Goal: Task Accomplishment & Management: Complete application form

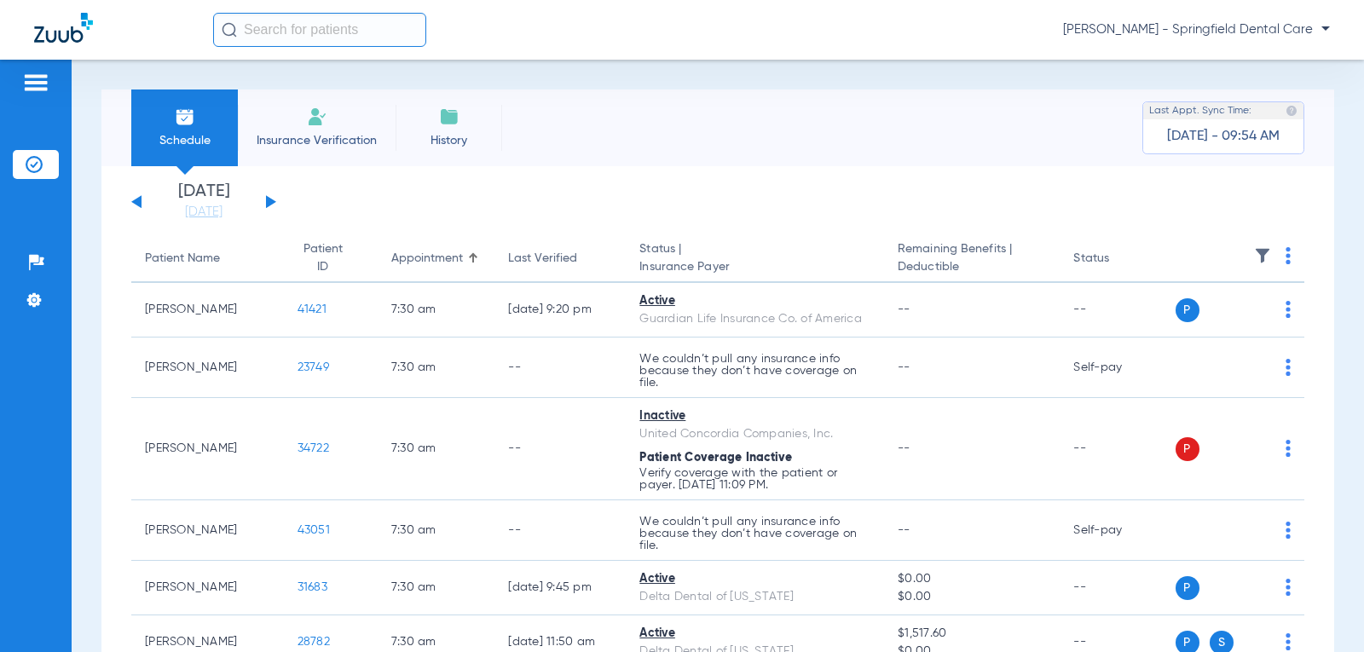
click at [305, 142] on span "Insurance Verification" at bounding box center [317, 140] width 132 height 17
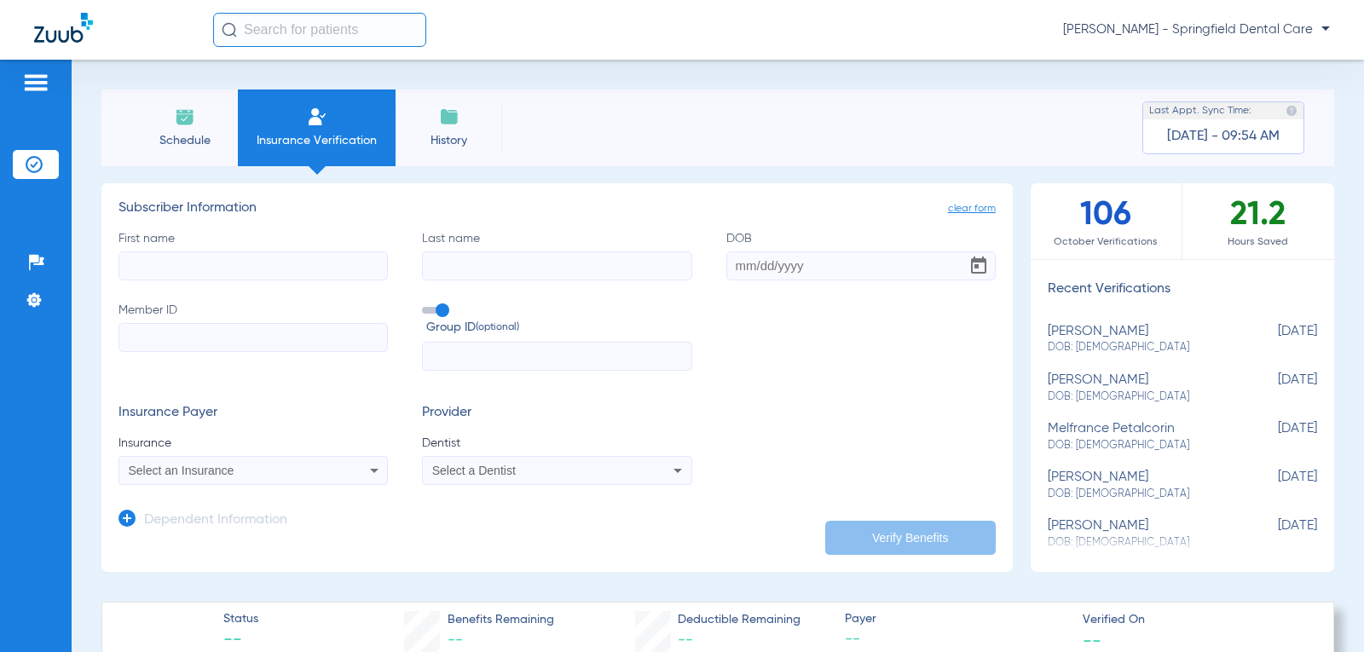
click at [273, 256] on input "First name" at bounding box center [253, 266] width 269 height 29
type input "Lauren"
type input "[PERSON_NAME]"
click at [732, 267] on input "DOB" at bounding box center [861, 266] width 269 height 29
click at [746, 266] on input "09161989" at bounding box center [861, 266] width 269 height 29
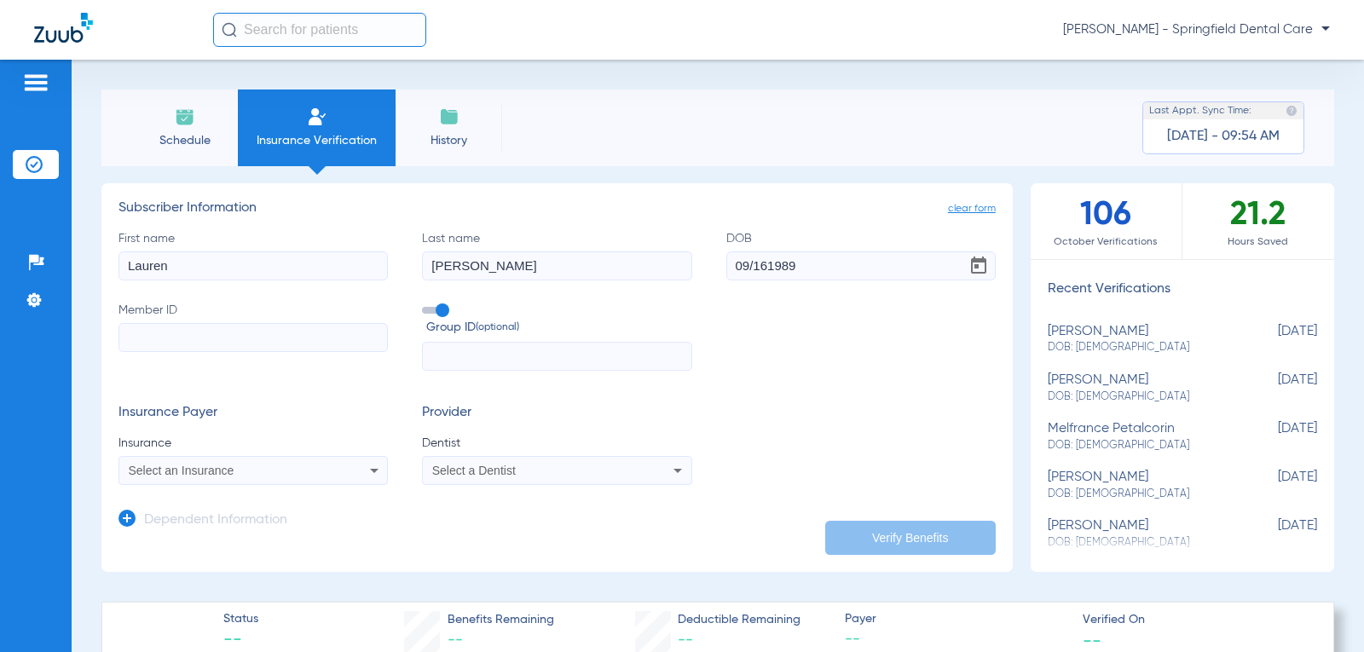
click at [761, 266] on input "09/161989" at bounding box center [861, 266] width 269 height 29
type input "[DATE]"
click at [290, 333] on input "Member ID" at bounding box center [253, 337] width 269 height 29
click at [241, 339] on input "Member ID Required" at bounding box center [253, 337] width 269 height 29
type input "021487204"
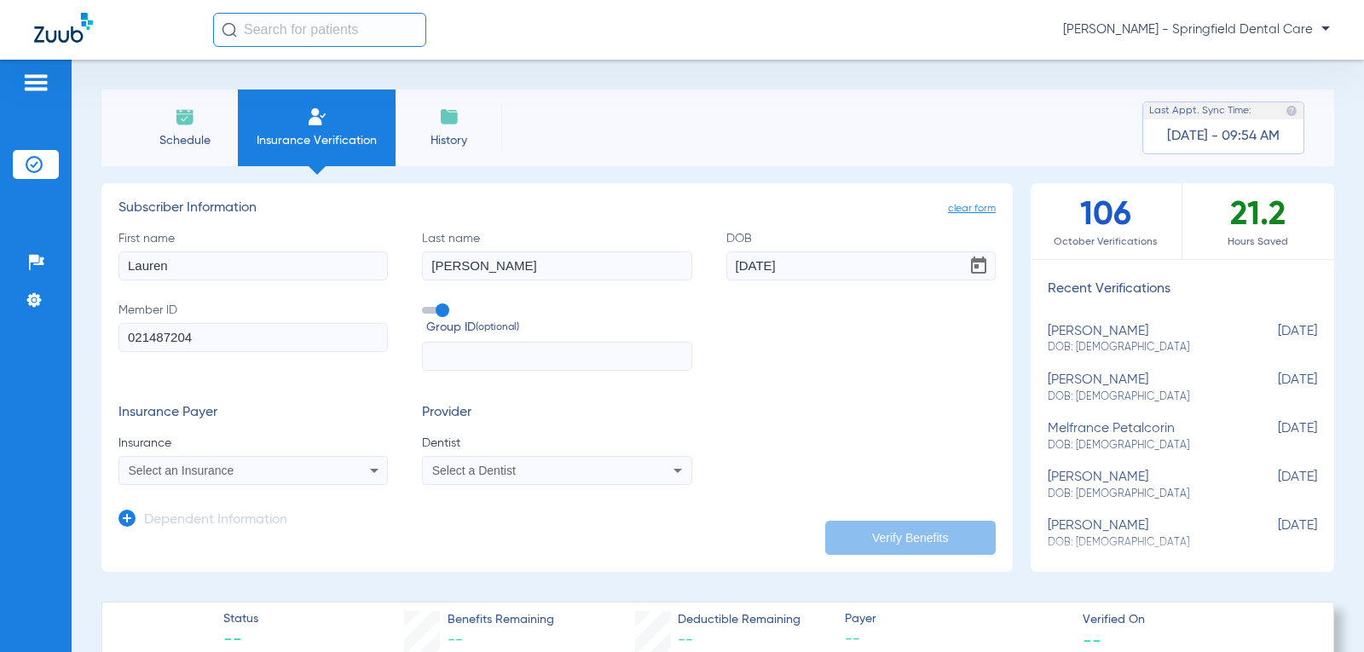
click at [275, 466] on div "Select an Insurance" at bounding box center [229, 471] width 200 height 12
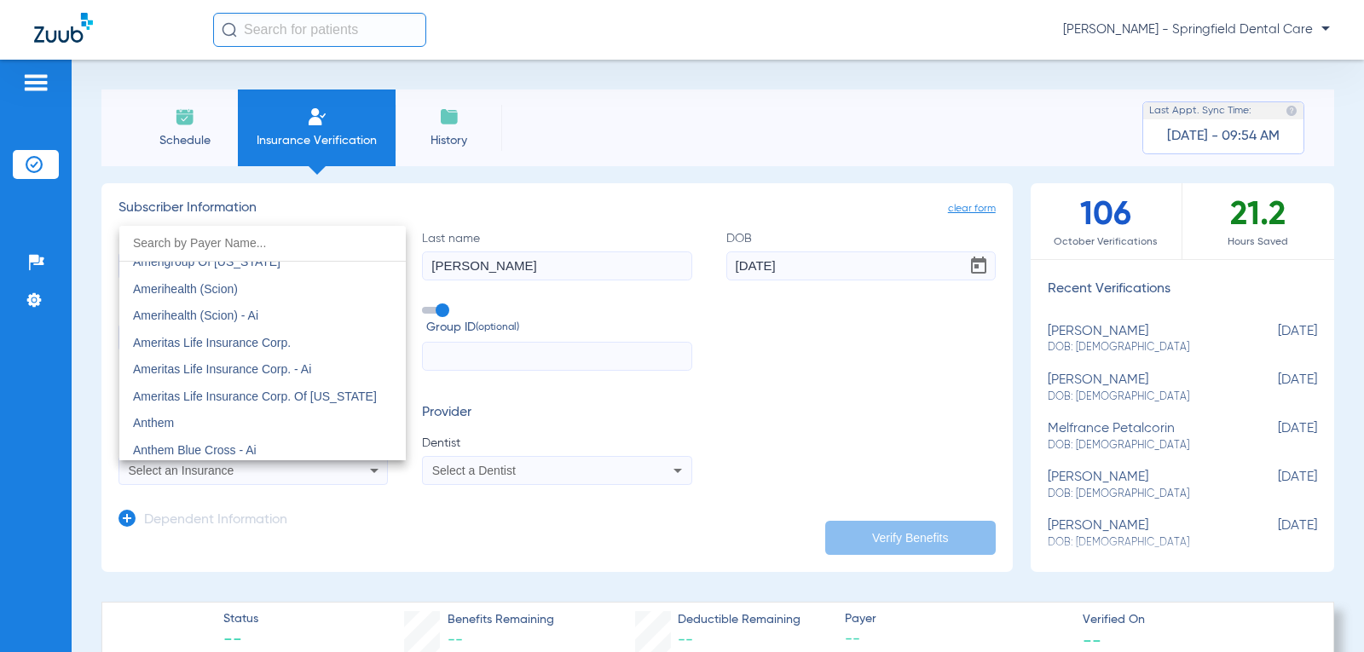
scroll to position [597, 0]
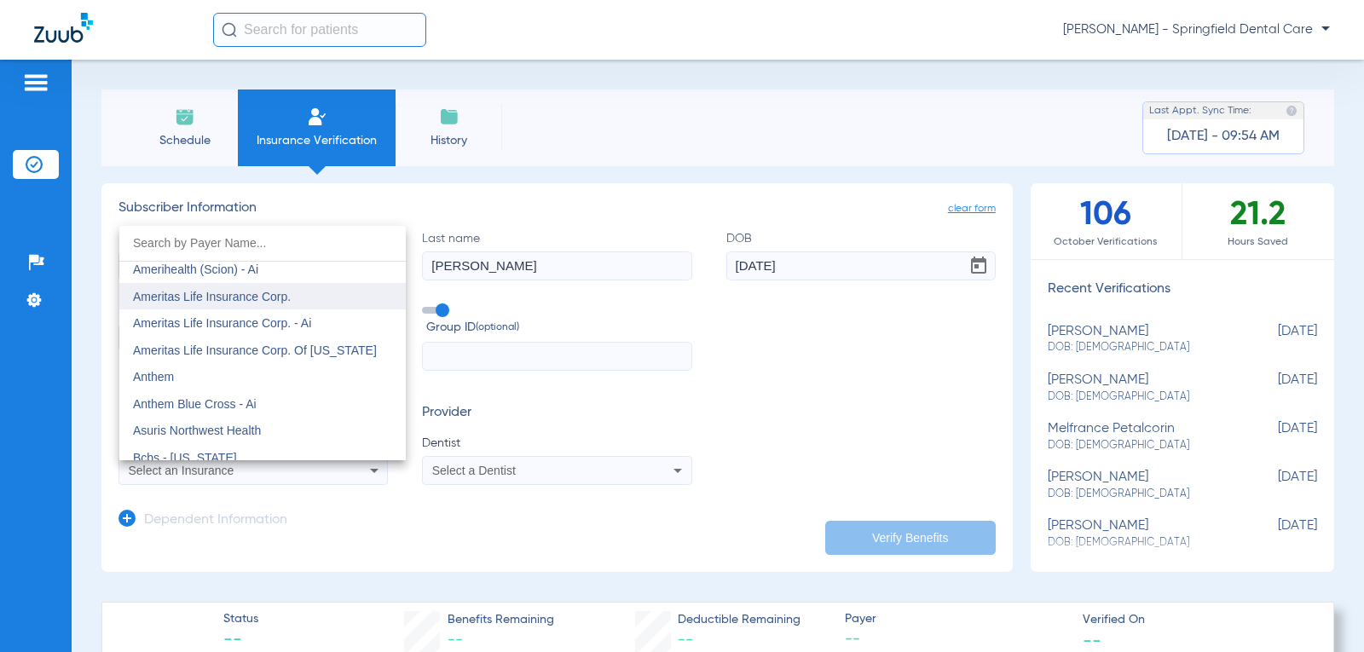
click at [263, 293] on span "Ameritas Life Insurance Corp." at bounding box center [212, 297] width 158 height 14
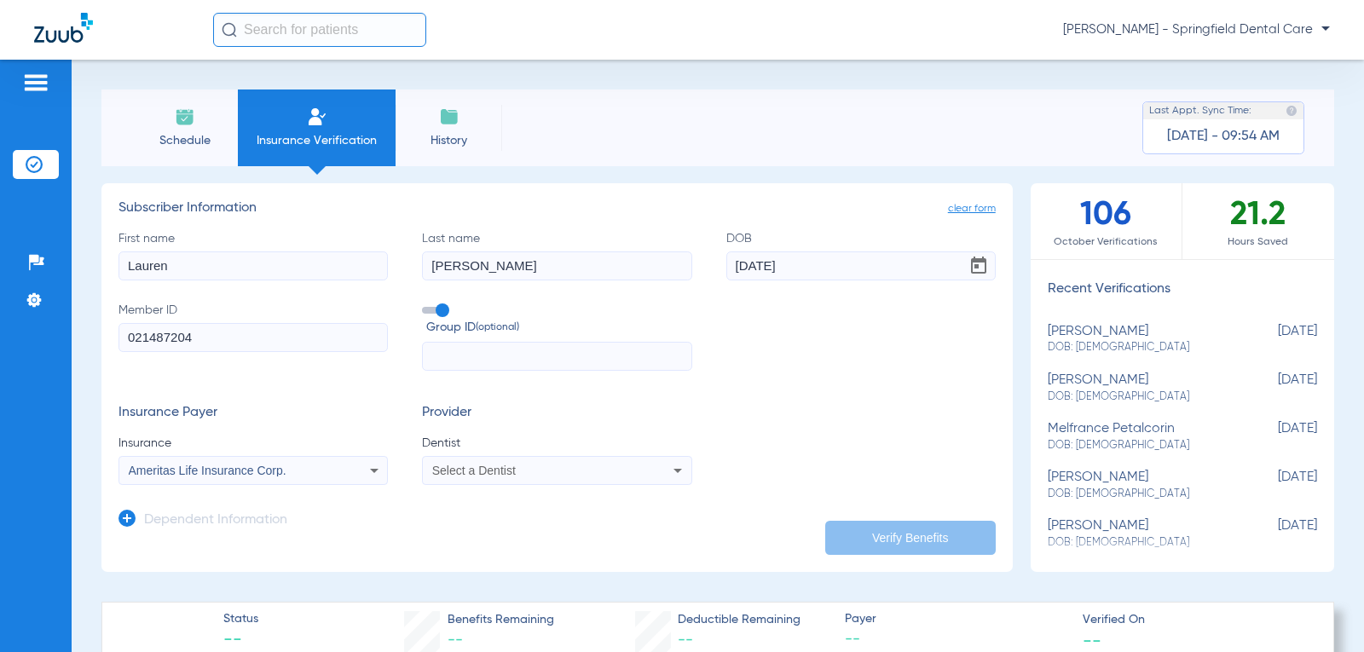
click at [574, 472] on div "Select a Dentist" at bounding box center [532, 471] width 200 height 12
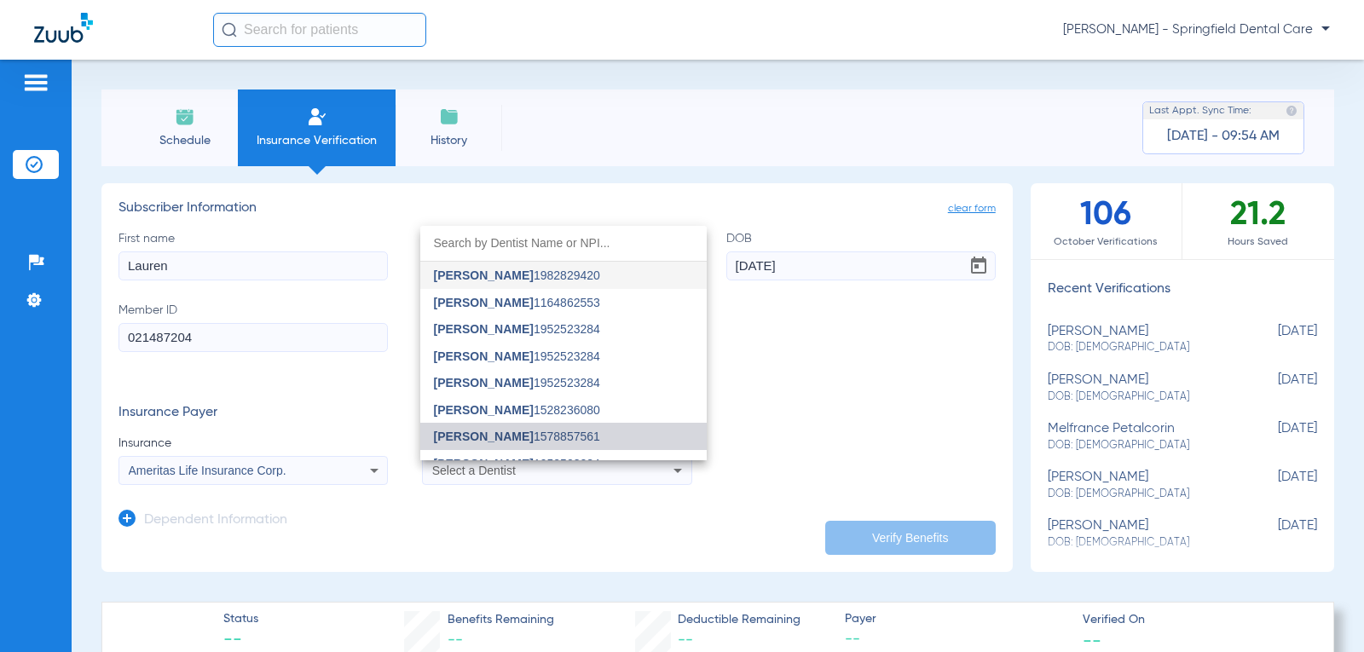
click at [572, 436] on mat-option "[PERSON_NAME] 1578857561" at bounding box center [563, 436] width 287 height 27
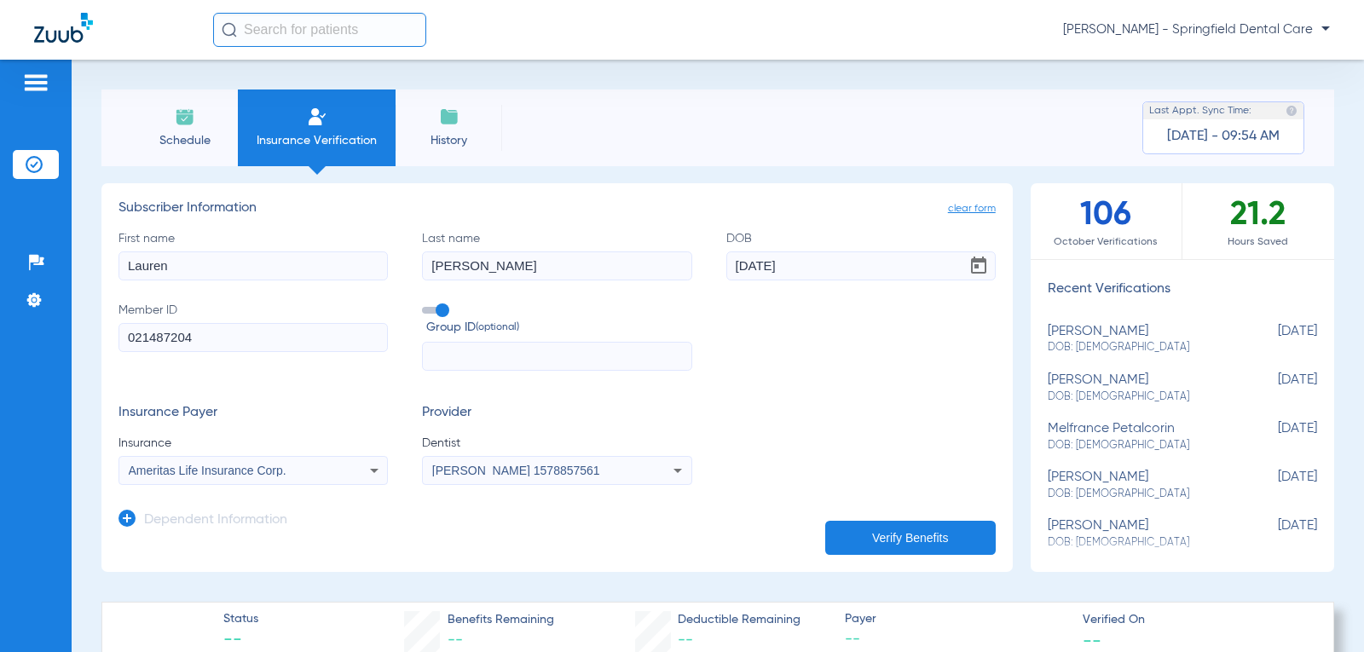
click at [917, 537] on button "Verify Benefits" at bounding box center [910, 538] width 171 height 34
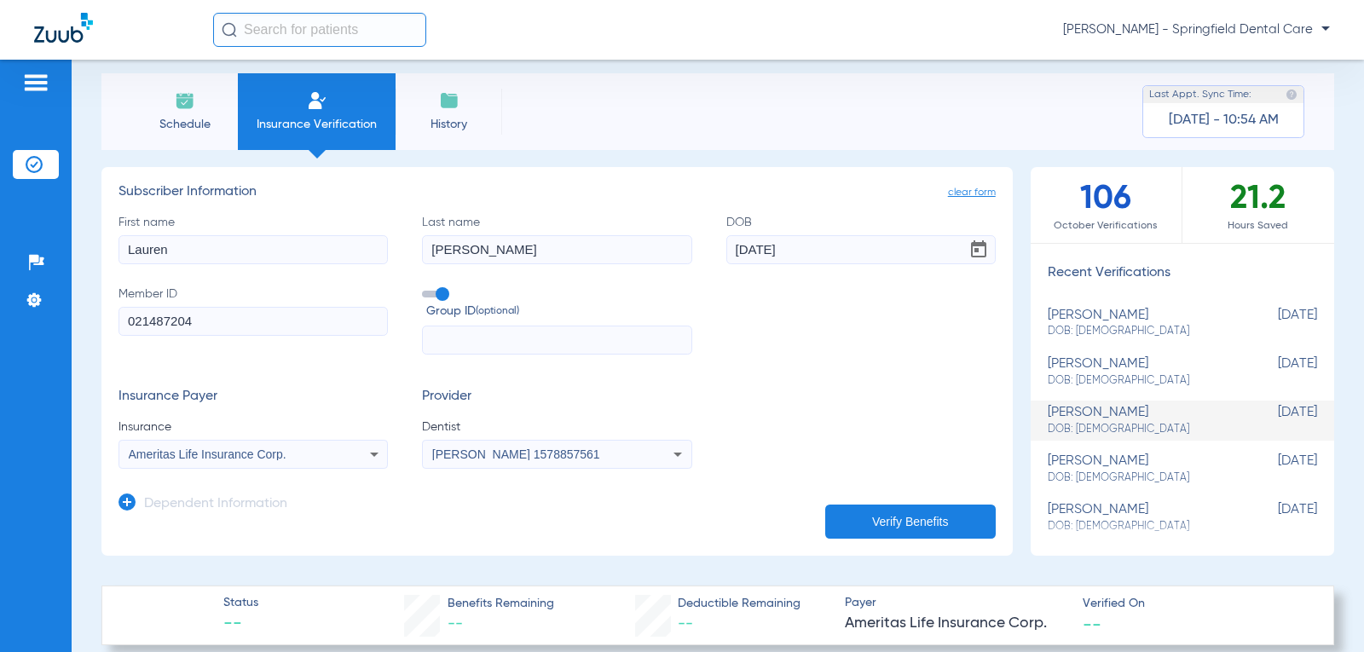
scroll to position [0, 0]
